Goal: Task Accomplishment & Management: Use online tool/utility

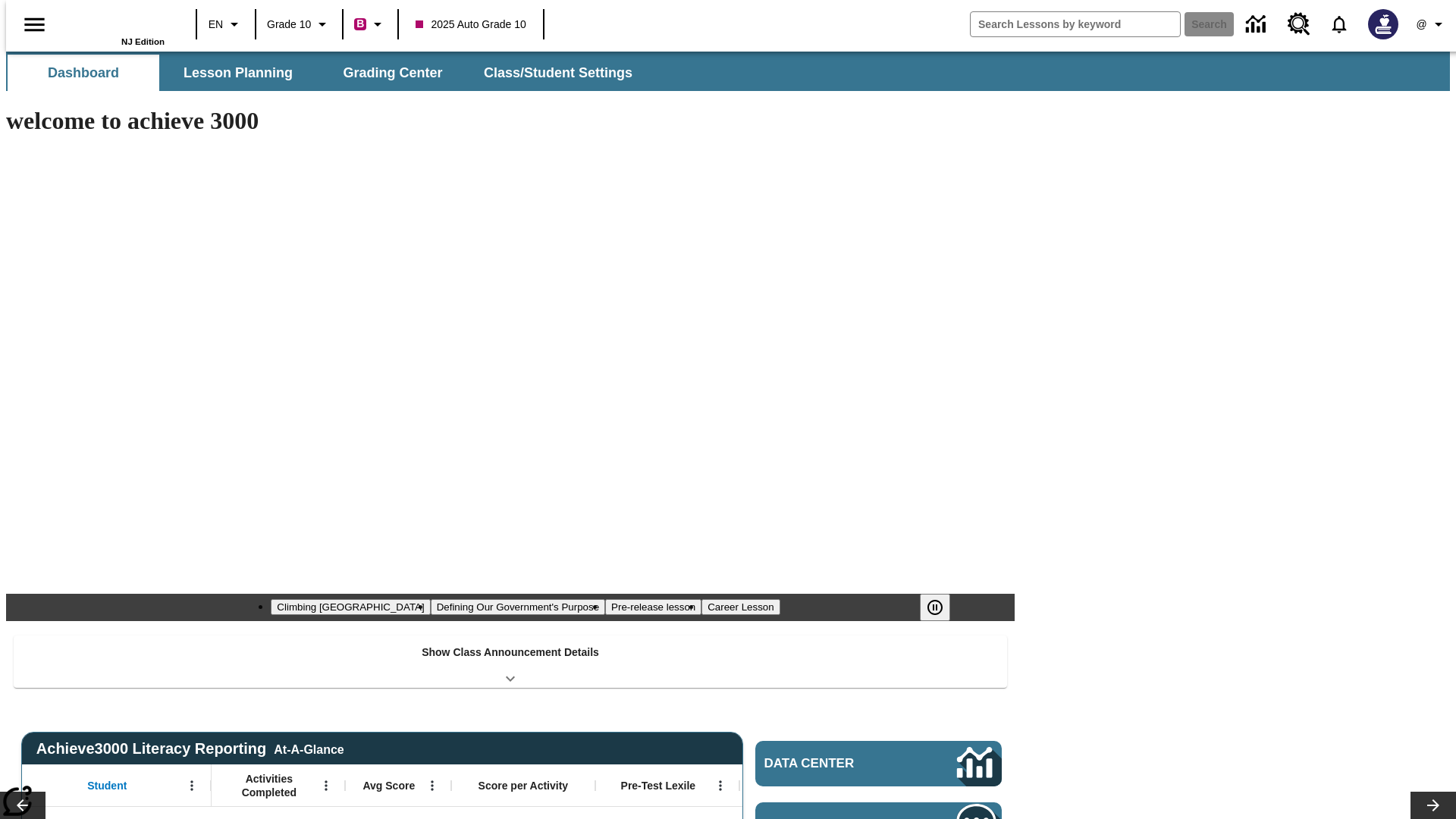
type input "-1"
click at [387, 72] on button "Grading Center" at bounding box center [393, 73] width 152 height 37
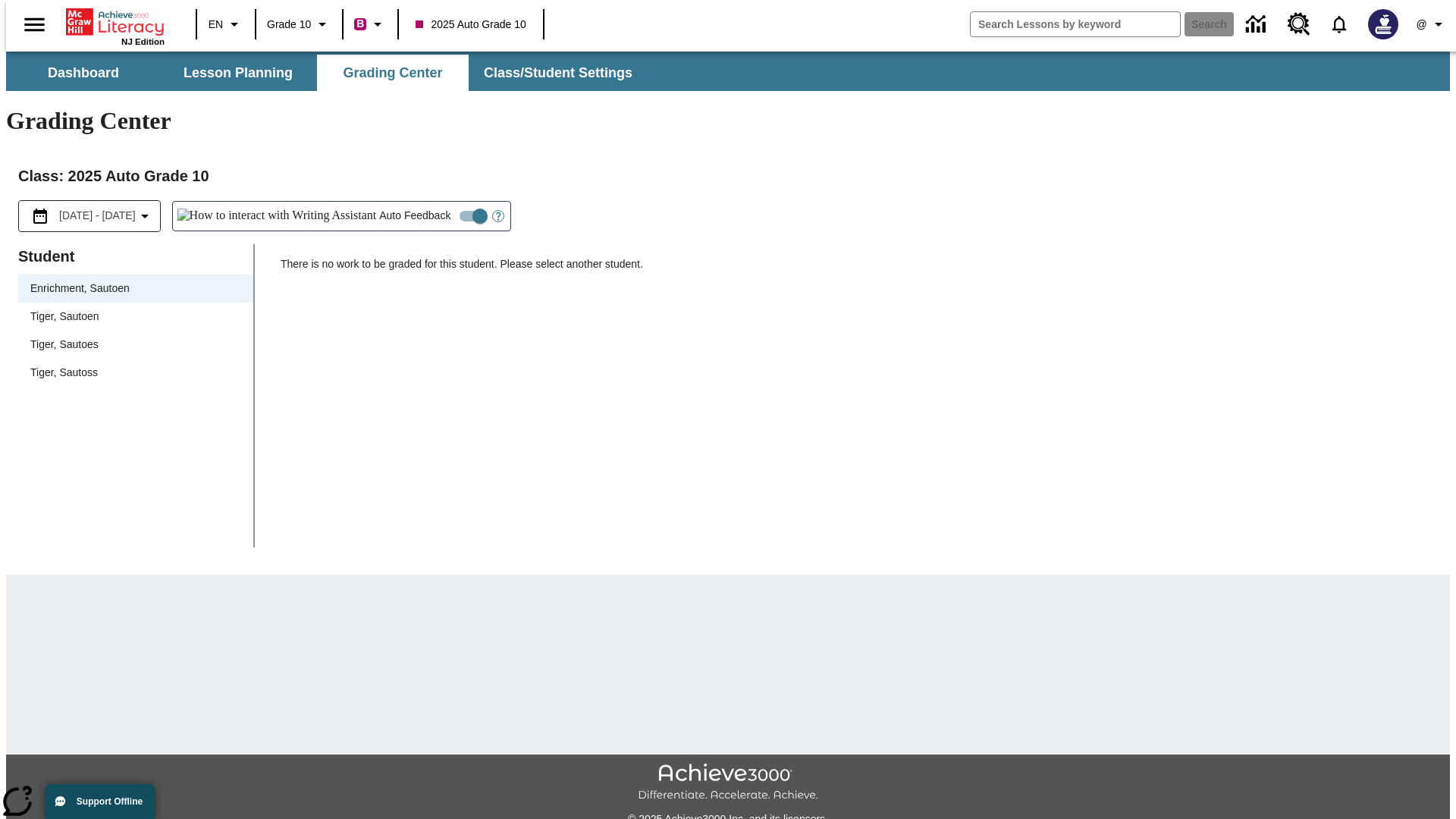
click at [131, 309] on span "Tiger, Sautoen" at bounding box center [135, 316] width 211 height 16
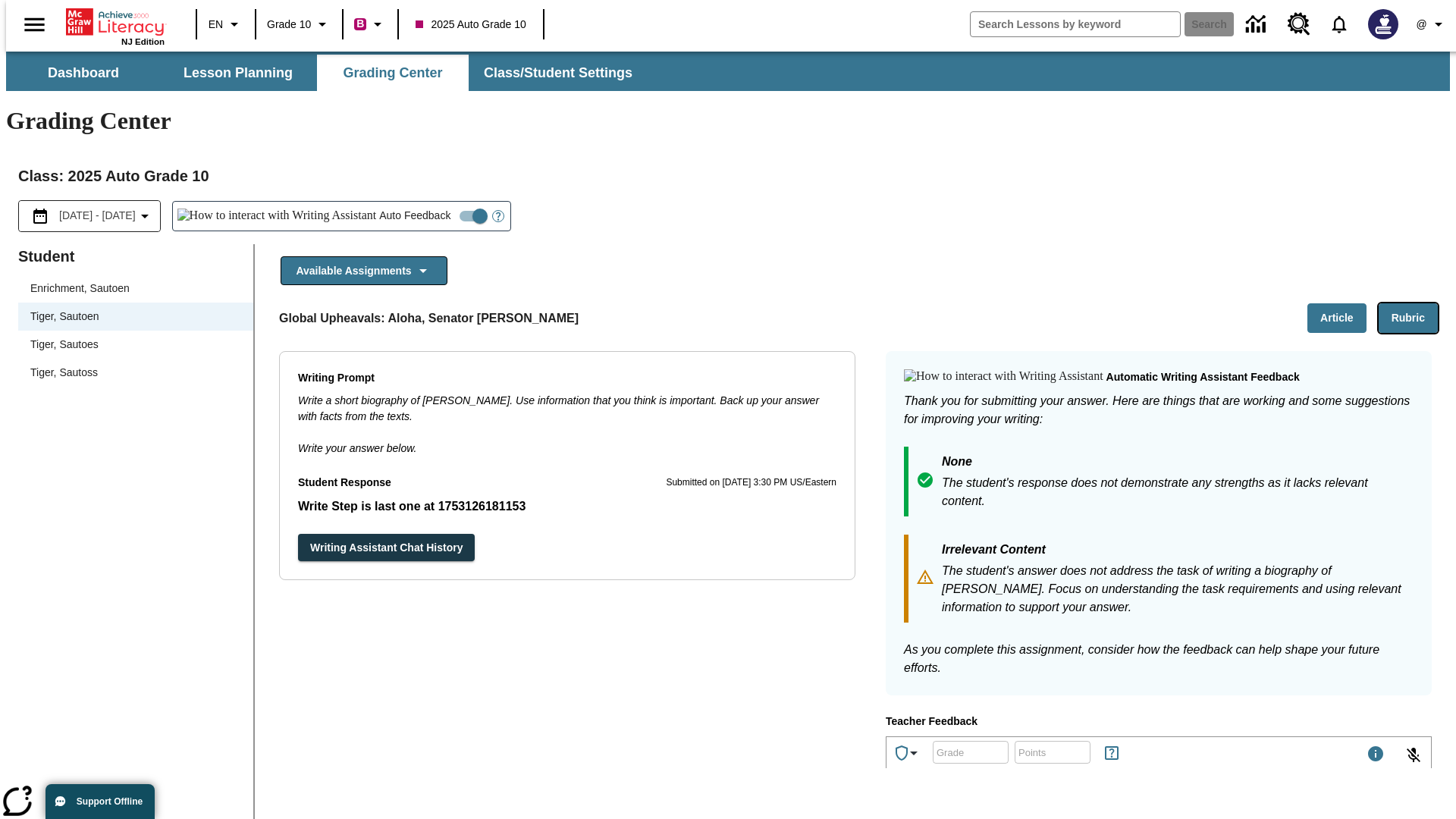
click at [1414, 303] on button "Rubric" at bounding box center [1408, 318] width 59 height 30
click at [1344, 303] on button "Article" at bounding box center [1337, 318] width 59 height 30
click at [226, 24] on icon "Language: EN, Select a language" at bounding box center [235, 24] width 18 height 18
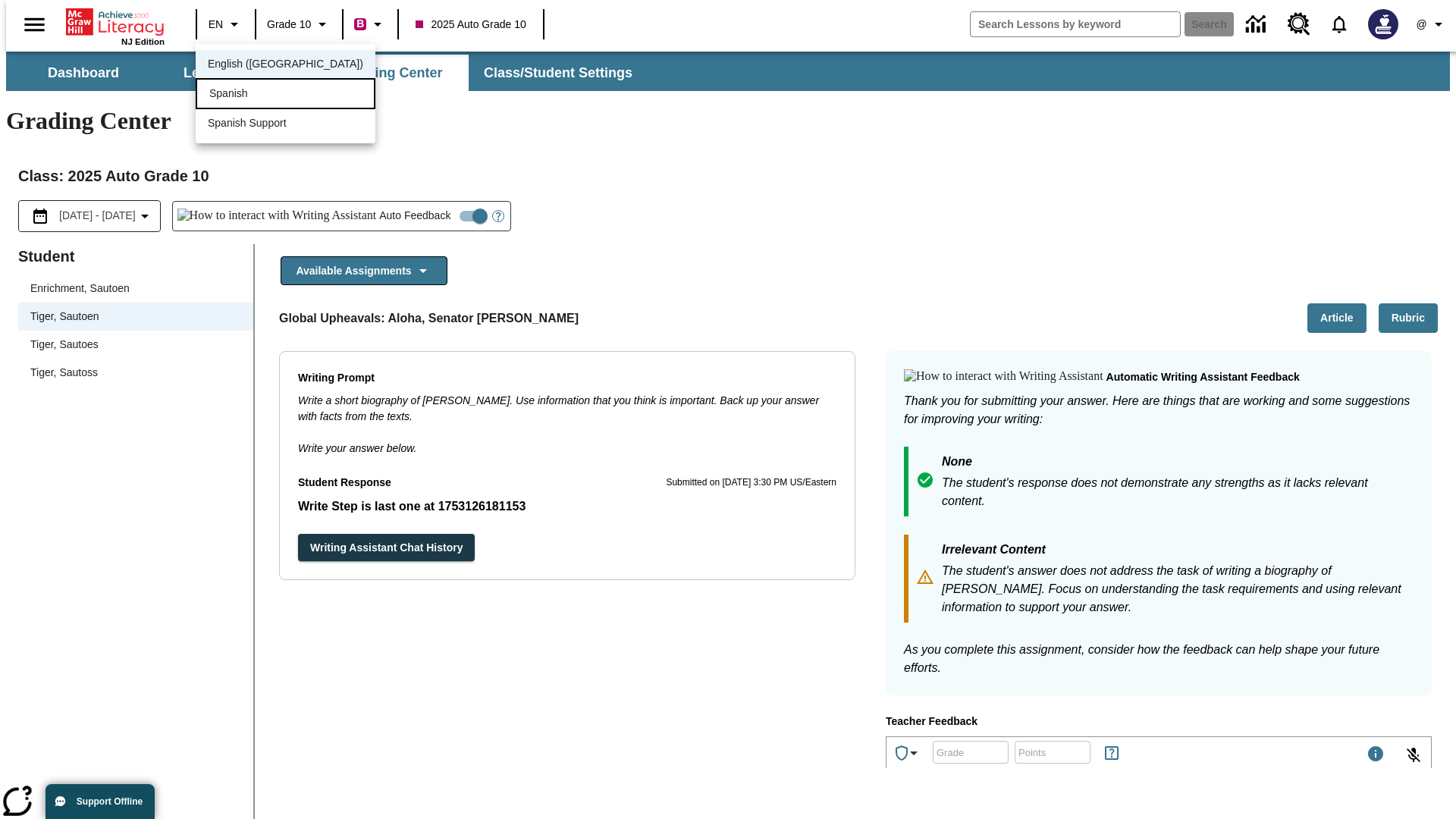
click at [252, 95] on div "Spanish" at bounding box center [286, 93] width 180 height 31
